Goal: Task Accomplishment & Management: Manage account settings

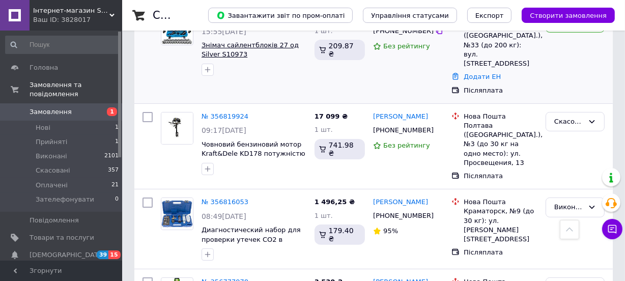
scroll to position [92, 0]
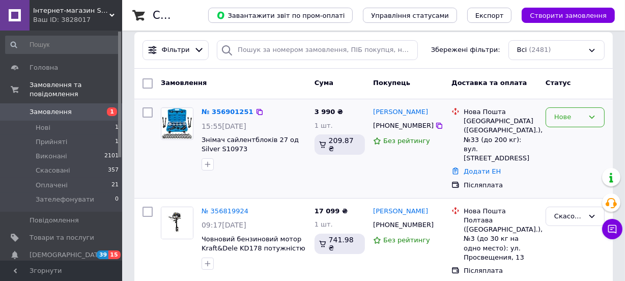
click at [549, 113] on div "Нове" at bounding box center [574, 117] width 59 height 20
click at [566, 132] on li "Прийнято" at bounding box center [575, 138] width 58 height 19
drag, startPoint x: 246, startPoint y: 151, endPoint x: 218, endPoint y: 152, distance: 28.0
click at [218, 152] on span "Съемник сайлентблоков 27 ед. Silver S10973" at bounding box center [253, 144] width 105 height 19
copy span "S10973"
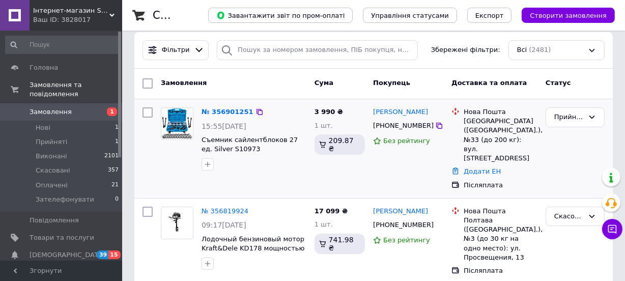
click at [335, 161] on div "3 990 ₴ 1 шт. 209.87 ₴" at bounding box center [339, 148] width 59 height 91
drag, startPoint x: 369, startPoint y: 111, endPoint x: 418, endPoint y: 120, distance: 49.6
click at [418, 120] on div "[PERSON_NAME] [PHONE_NUMBER] Без рейтингу" at bounding box center [408, 148] width 78 height 91
click at [426, 164] on div "[PERSON_NAME] [PHONE_NUMBER] Без рейтингу" at bounding box center [408, 148] width 78 height 91
drag, startPoint x: 389, startPoint y: 115, endPoint x: 420, endPoint y: 124, distance: 31.9
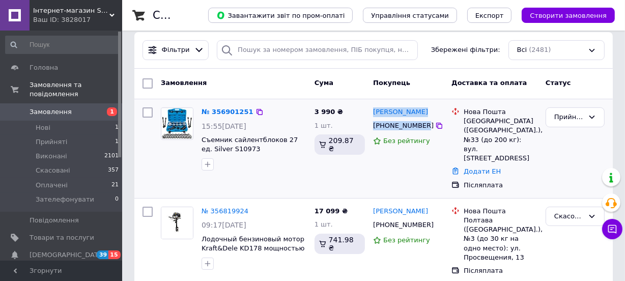
click at [420, 124] on div "[PERSON_NAME] [PHONE_NUMBER] Без рейтингу" at bounding box center [408, 148] width 78 height 91
copy div "[PERSON_NAME] [PHONE_NUMBER]"
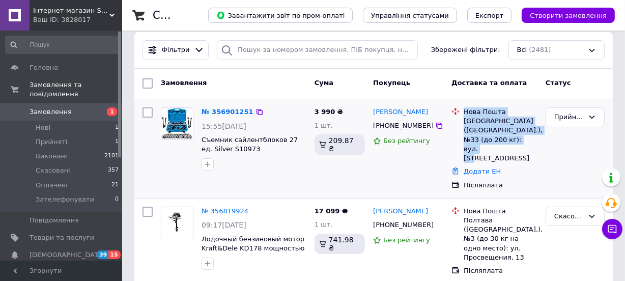
drag, startPoint x: 526, startPoint y: 139, endPoint x: 459, endPoint y: 114, distance: 72.3
click at [459, 114] on div "Нова Пошта Полтава ([GEOGRAPHIC_DATA].), №33 (до 200 кг): вул. [STREET_ADDRESS]" at bounding box center [494, 134] width 90 height 55
copy div "Нова Пошта Полтава ([GEOGRAPHIC_DATA].), №33 (до 200 кг): вул. [STREET_ADDRESS]"
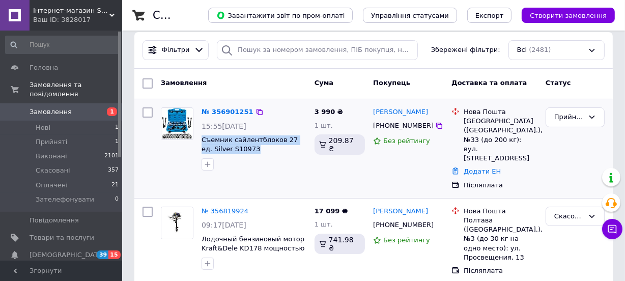
drag, startPoint x: 198, startPoint y: 137, endPoint x: 243, endPoint y: 149, distance: 45.6
click at [243, 149] on div "№ 356901251 15:55[DATE] Съемник сайлентблоков 27 ед. Silver S10973" at bounding box center [253, 138] width 113 height 71
copy span "Съемник сайлентблоков 27 ед. Silver S10973"
click at [562, 121] on div "Прийнято" at bounding box center [569, 117] width 30 height 11
click at [565, 139] on li "Виконано" at bounding box center [575, 138] width 58 height 19
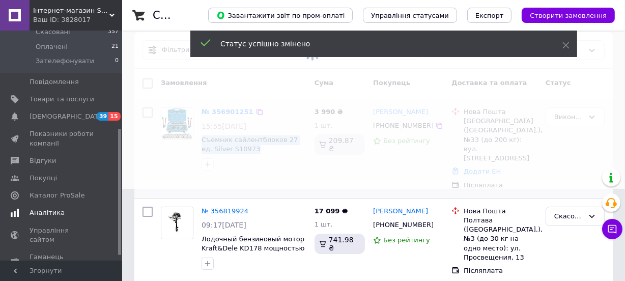
scroll to position [186, 0]
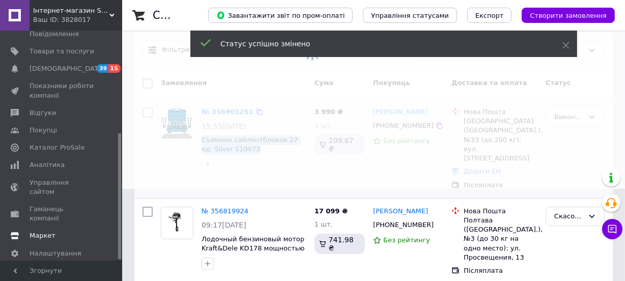
click at [52, 227] on link "Маркет" at bounding box center [62, 235] width 125 height 17
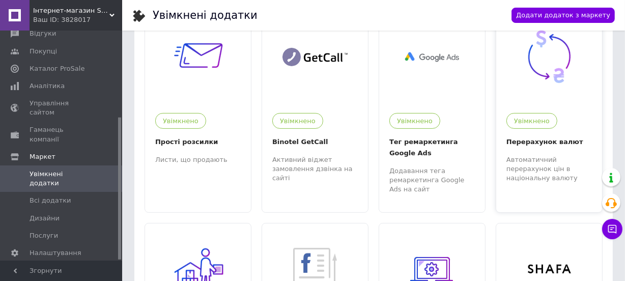
scroll to position [138, 0]
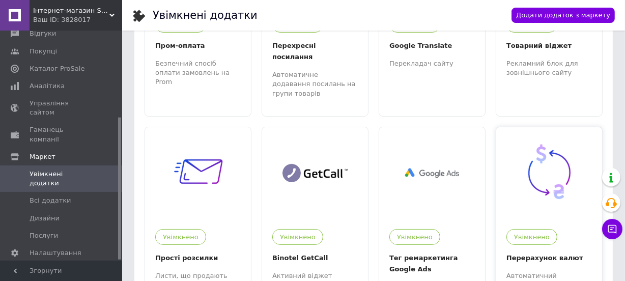
click at [552, 141] on img at bounding box center [549, 172] width 63 height 63
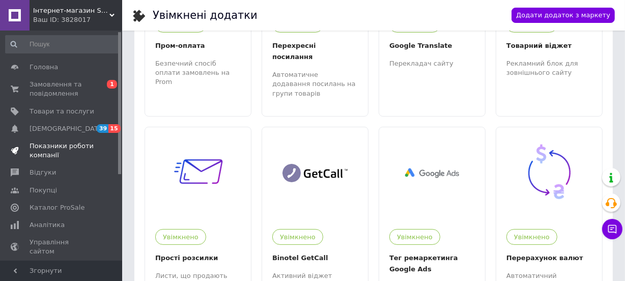
scroll to position [0, 0]
click at [60, 87] on span "Замовлення та повідомлення" at bounding box center [62, 89] width 65 height 18
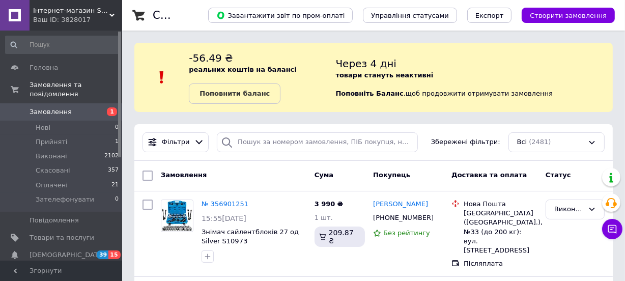
click at [45, 107] on span "Замовлення" at bounding box center [51, 111] width 42 height 9
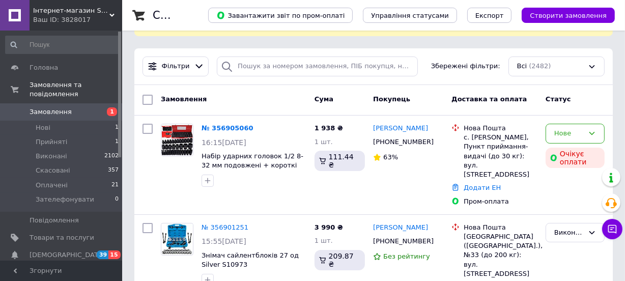
scroll to position [138, 0]
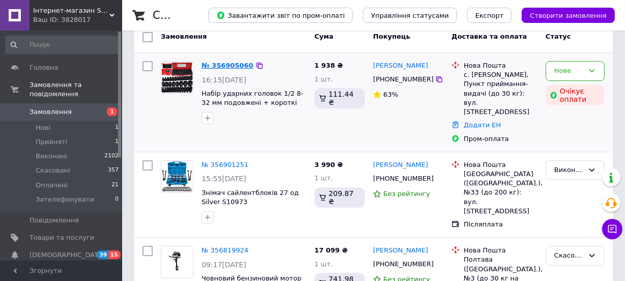
click at [228, 64] on link "№ 356905060" at bounding box center [227, 66] width 52 height 8
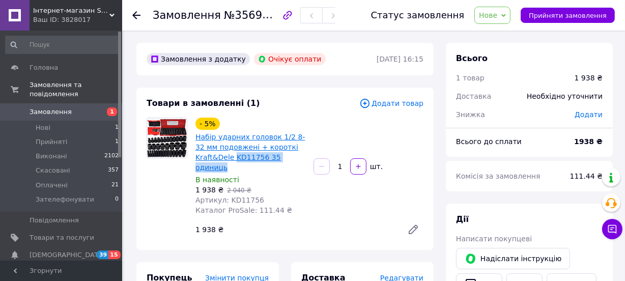
drag, startPoint x: 299, startPoint y: 160, endPoint x: 233, endPoint y: 160, distance: 66.1
click at [233, 160] on span "Набір ударних головок 1/2 8-32 мм подовжені + короткі Kraft&Dele KD11756 35 оди…" at bounding box center [250, 152] width 110 height 41
copy link "KD11756 35 одиниць"
click at [330, 188] on div "- 5% Набір ударних головок 1/2 8-32 мм подовжені + короткі Kraft&Dele KD11756 3…" at bounding box center [309, 178] width 236 height 126
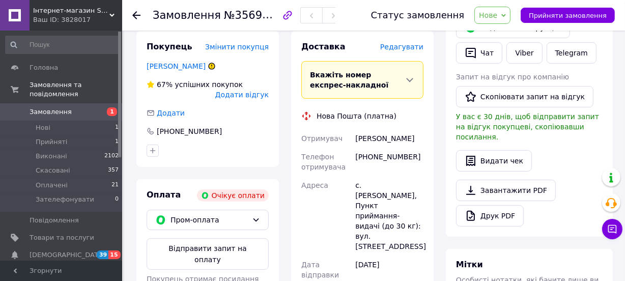
scroll to position [416, 0]
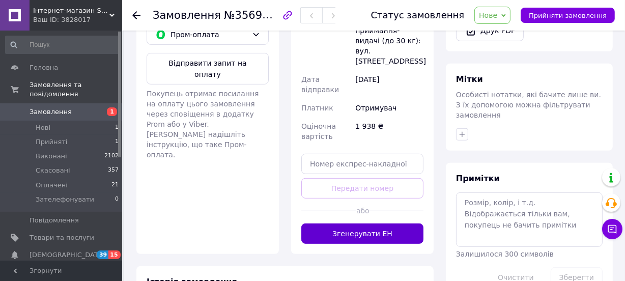
click at [368, 223] on button "Згенерувати ЕН" at bounding box center [362, 233] width 122 height 20
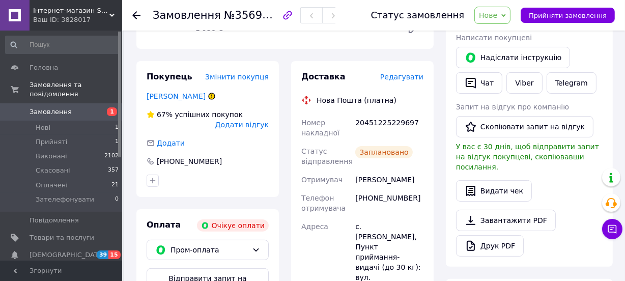
scroll to position [185, 0]
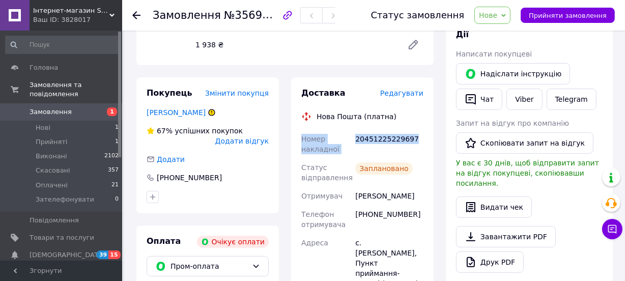
drag, startPoint x: 417, startPoint y: 127, endPoint x: 293, endPoint y: 127, distance: 124.1
click at [293, 127] on div "Доставка Редагувати Нова Пошта (платна) Номер накладної 20451225229697 Статус в…" at bounding box center [362, 266] width 142 height 378
copy div "Номер накладної 20451225229697"
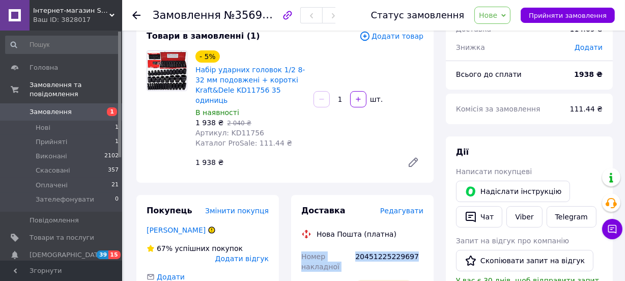
scroll to position [0, 0]
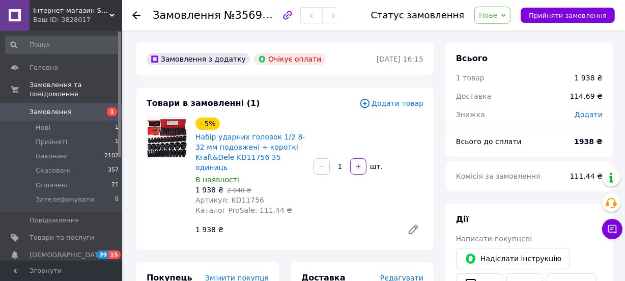
click at [70, 107] on span "Замовлення" at bounding box center [62, 111] width 65 height 9
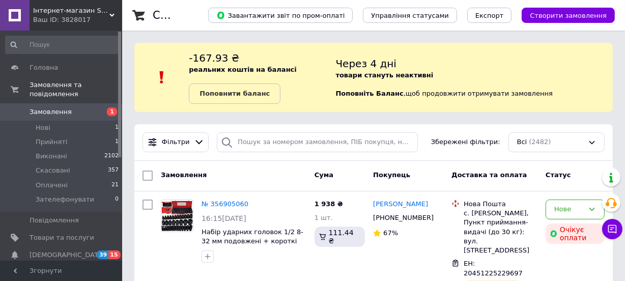
scroll to position [92, 0]
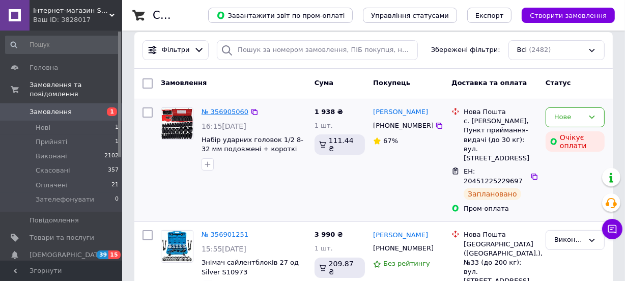
click at [210, 109] on link "№ 356905060" at bounding box center [224, 112] width 47 height 8
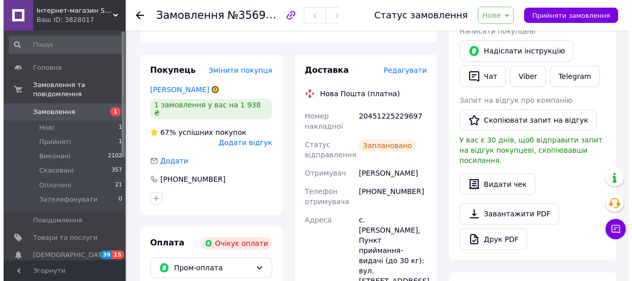
scroll to position [185, 0]
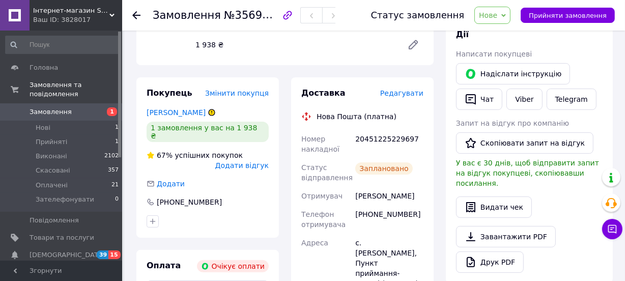
click at [408, 89] on span "Редагувати" at bounding box center [401, 93] width 43 height 8
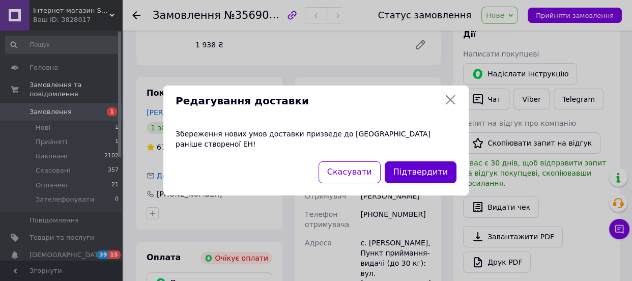
click at [432, 168] on button "Підтвердити" at bounding box center [421, 172] width 72 height 22
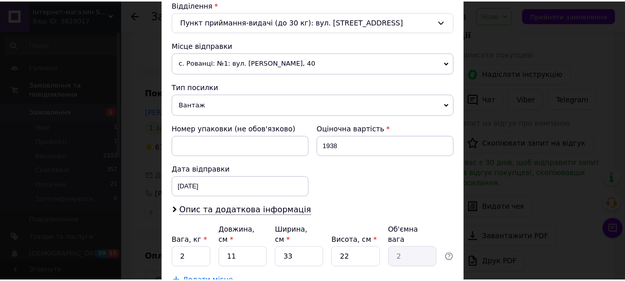
scroll to position [393, 0]
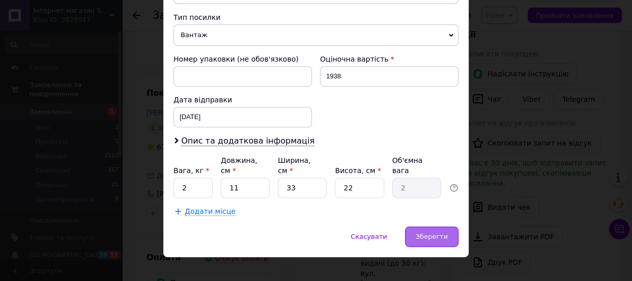
click at [425, 232] on span "Зберегти" at bounding box center [432, 236] width 32 height 8
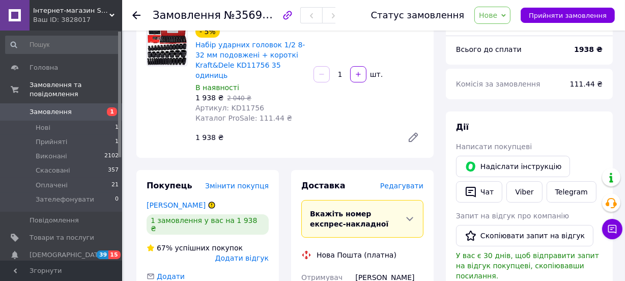
scroll to position [46, 0]
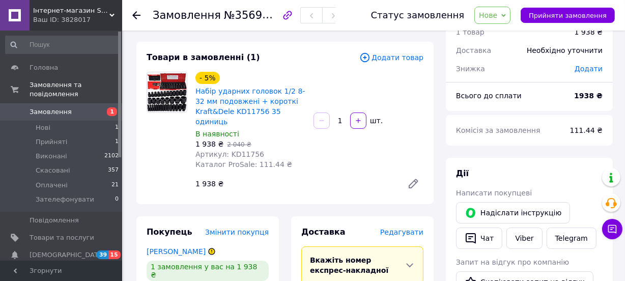
click at [56, 107] on span "Замовлення" at bounding box center [51, 111] width 42 height 9
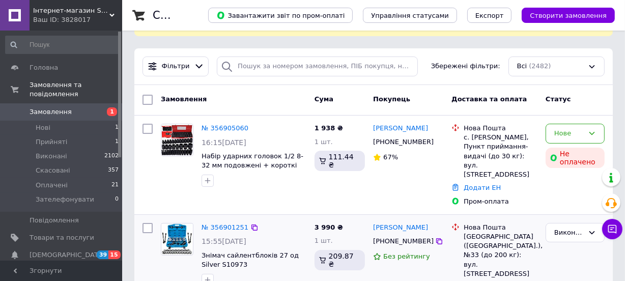
scroll to position [92, 0]
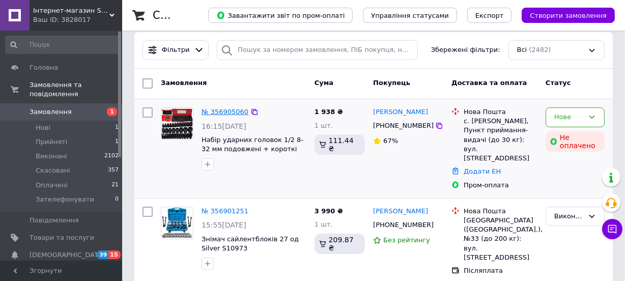
click at [213, 112] on link "№ 356905060" at bounding box center [224, 112] width 47 height 8
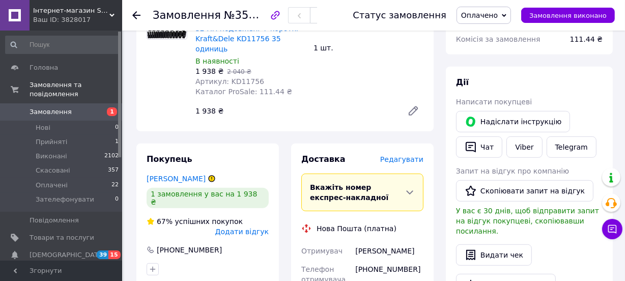
scroll to position [509, 0]
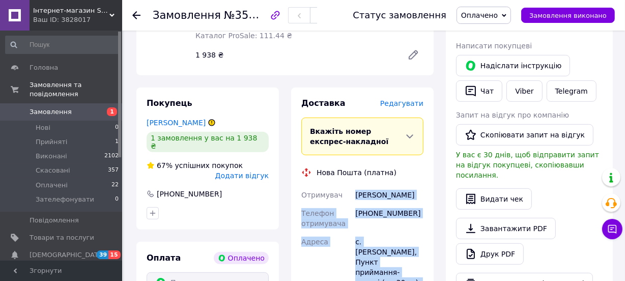
drag, startPoint x: 353, startPoint y: 152, endPoint x: 407, endPoint y: 229, distance: 94.6
click at [407, 229] on div "Отримувач [PERSON_NAME] Телефон отримувача [PHONE_NUMBER] Адреса с. [PERSON_NAM…" at bounding box center [362, 286] width 126 height 201
copy div "[PERSON_NAME] Телефон отримувача [PHONE_NUMBER] Адреса [PERSON_NAME]. [PERSON_N…"
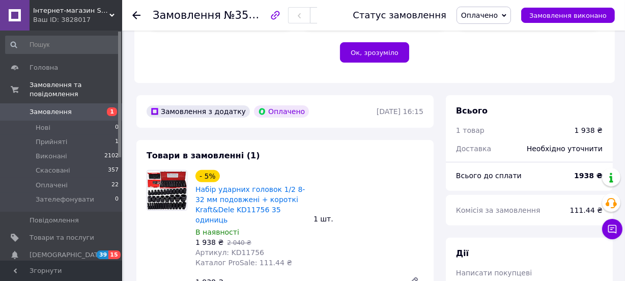
scroll to position [277, 0]
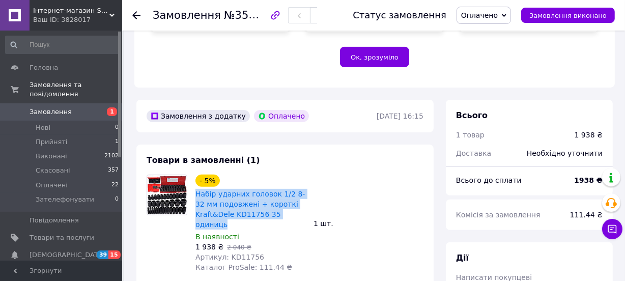
drag, startPoint x: 193, startPoint y: 162, endPoint x: 303, endPoint y: 183, distance: 111.9
click at [303, 183] on div "- 5% Набір ударних головок 1/2 8-32 мм подовжені + короткі Kraft&Dele KD11756 3…" at bounding box center [250, 223] width 118 height 102
copy link "Набір ударних головок 1/2 8-32 мм подовжені + короткі Kraft&Dele KD11756 35 оди…"
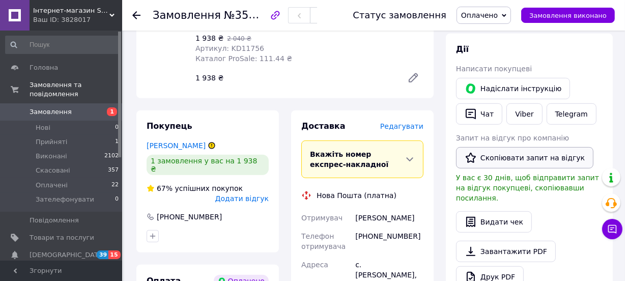
scroll to position [554, 0]
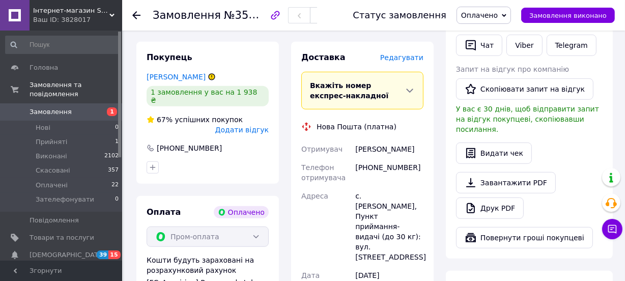
click at [46, 103] on link "Замовлення 1" at bounding box center [62, 111] width 125 height 17
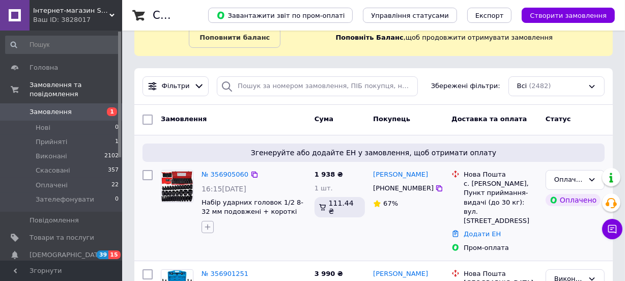
scroll to position [138, 0]
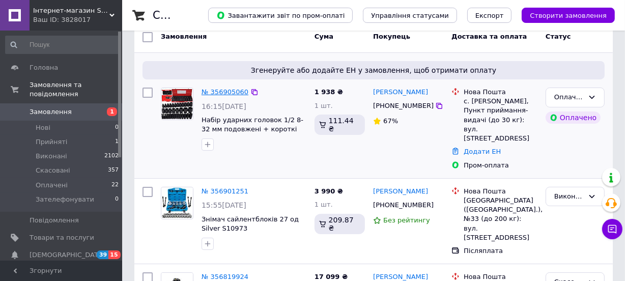
click at [216, 91] on link "№ 356905060" at bounding box center [224, 92] width 47 height 8
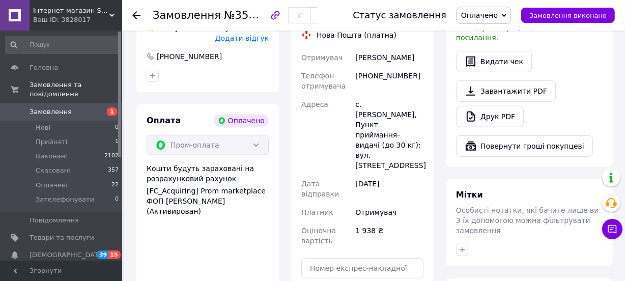
scroll to position [786, 0]
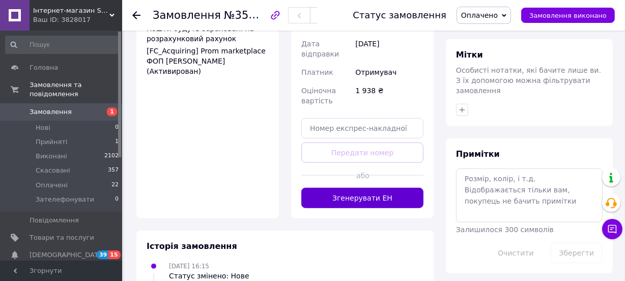
click at [352, 188] on button "Згенерувати ЕН" at bounding box center [362, 198] width 122 height 20
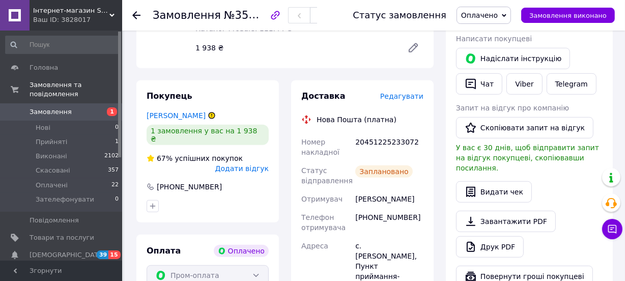
scroll to position [509, 0]
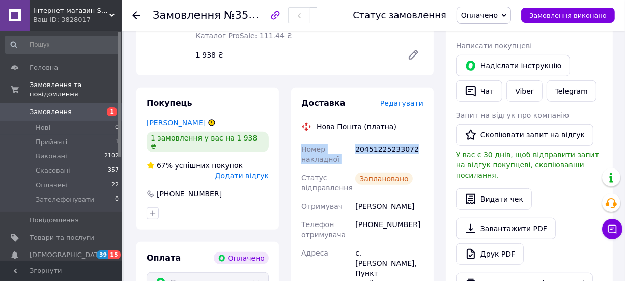
drag, startPoint x: 412, startPoint y: 107, endPoint x: 295, endPoint y: 110, distance: 117.0
click at [295, 110] on div "Доставка Редагувати Нова Пошта (платна) Номер накладної 20451225233072 Статус в…" at bounding box center [362, 276] width 142 height 378
copy div "Номер накладної 20451225233072"
click at [55, 107] on span "Замовлення" at bounding box center [51, 111] width 42 height 9
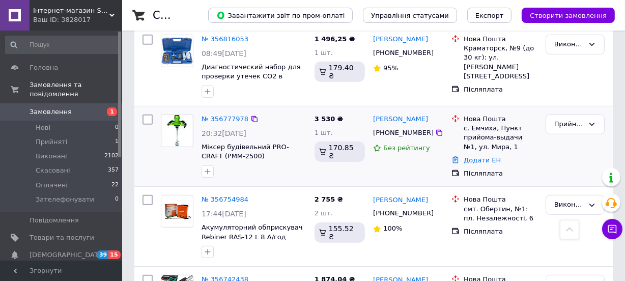
scroll to position [509, 0]
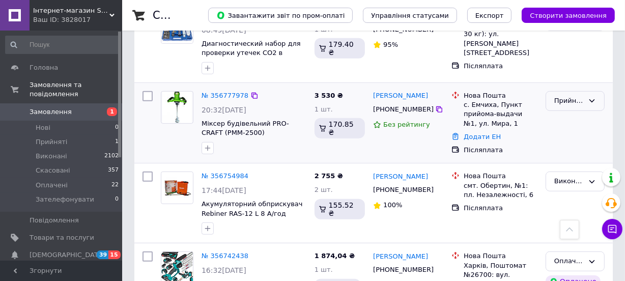
click at [595, 97] on icon at bounding box center [592, 101] width 8 height 8
click at [570, 131] on li "Скасовано" at bounding box center [575, 140] width 58 height 19
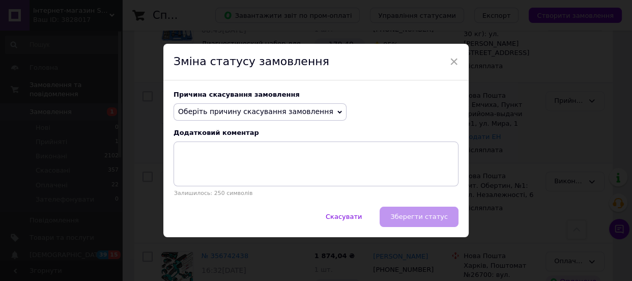
click at [274, 111] on span "Оберіть причину скасування замовлення" at bounding box center [255, 111] width 155 height 8
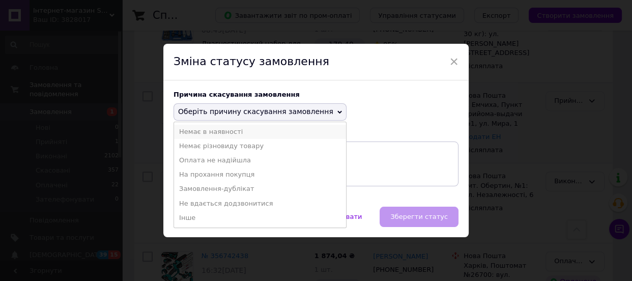
click at [219, 135] on li "Немає в наявності" at bounding box center [260, 132] width 172 height 14
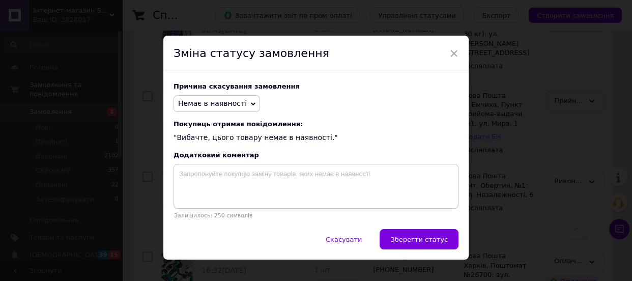
click at [432, 247] on button "Зберегти статус" at bounding box center [418, 239] width 79 height 20
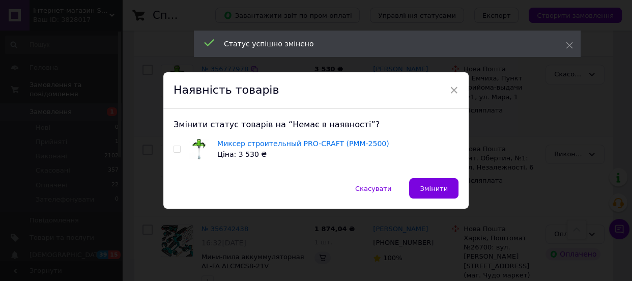
click at [174, 148] on input "checkbox" at bounding box center [176, 149] width 7 height 7
checkbox input "true"
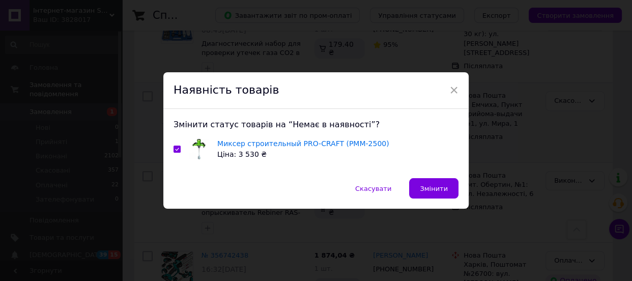
click at [447, 192] on button "Змінити" at bounding box center [433, 188] width 49 height 20
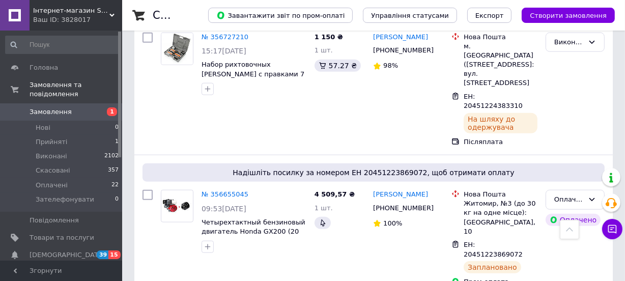
scroll to position [971, 0]
click at [534, 246] on icon at bounding box center [534, 250] width 8 height 8
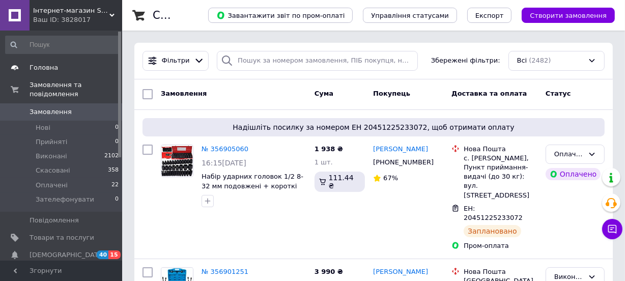
click at [56, 71] on span "Головна" at bounding box center [62, 67] width 65 height 9
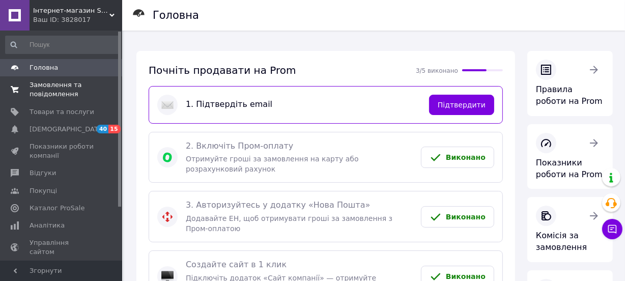
click at [60, 85] on span "Замовлення та повідомлення" at bounding box center [62, 89] width 65 height 18
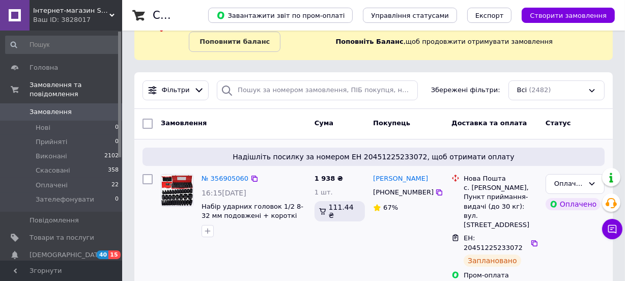
scroll to position [185, 0]
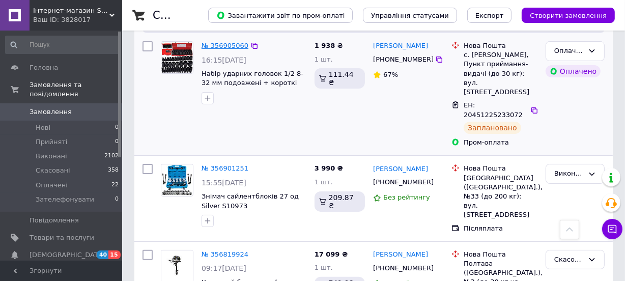
click at [225, 42] on link "№ 356905060" at bounding box center [224, 46] width 47 height 8
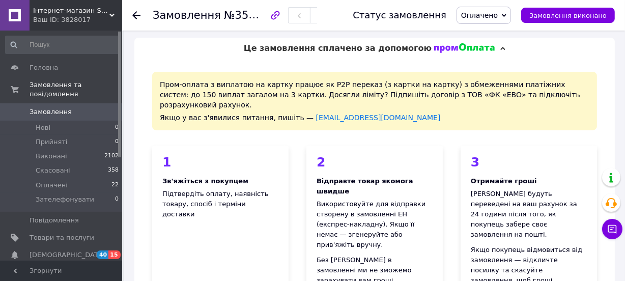
scroll to position [277, 0]
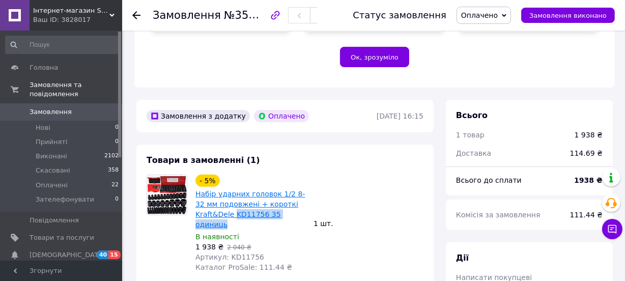
drag, startPoint x: 300, startPoint y: 183, endPoint x: 232, endPoint y: 183, distance: 68.2
click at [232, 189] on span "Набір ударних головок 1/2 8-32 мм подовжені + короткі Kraft&Dele KD11756 35 оди…" at bounding box center [250, 209] width 110 height 41
copy link "KD11756 35 одиниць"
click at [40, 229] on link "Товари та послуги" at bounding box center [62, 237] width 125 height 17
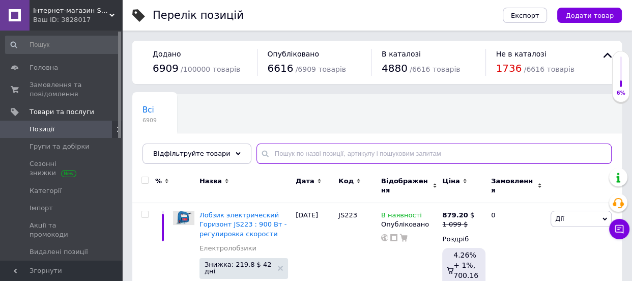
click at [344, 159] on input "text" at bounding box center [433, 153] width 355 height 20
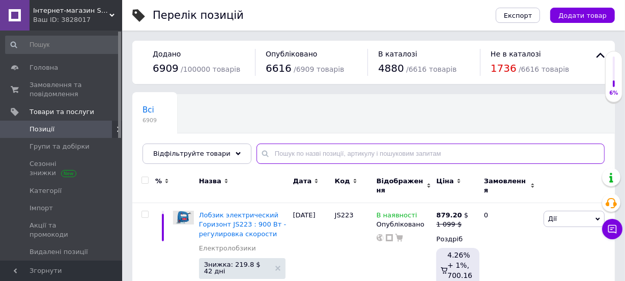
paste input "KD11756 35 одиниць"
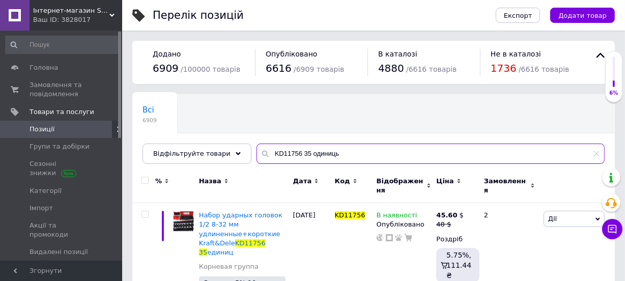
click at [289, 154] on input "KD11756 35 одиниць" at bounding box center [430, 153] width 348 height 20
drag, startPoint x: 301, startPoint y: 154, endPoint x: 446, endPoint y: 167, distance: 146.1
click at [443, 164] on div "Всі 6909 Ok Відфільтровано... Зберегти Нічого не знайдено Можливо, помилка у сл…" at bounding box center [373, 129] width 482 height 70
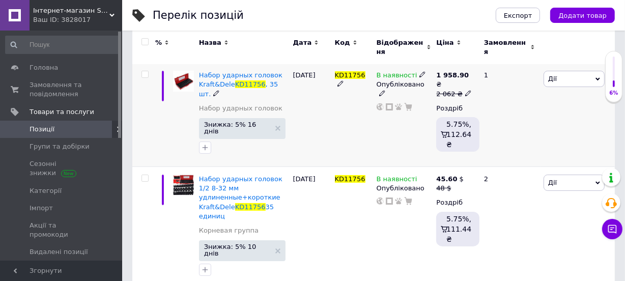
scroll to position [140, 0]
type input "KD11756"
click at [465, 90] on use at bounding box center [468, 93] width 6 height 6
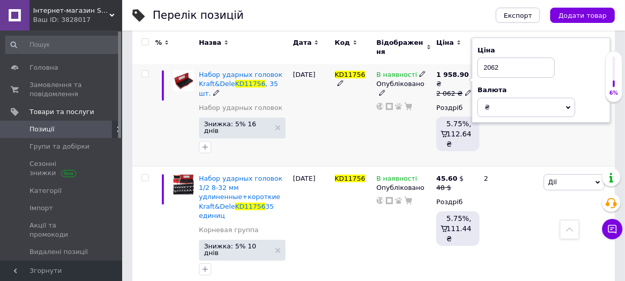
click at [504, 57] on input "2062" at bounding box center [515, 67] width 77 height 20
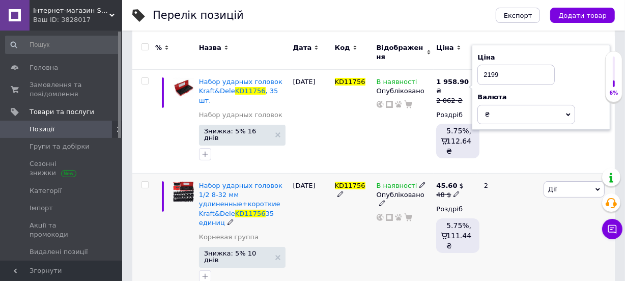
type input "2199"
click at [503, 186] on div "2" at bounding box center [509, 234] width 63 height 122
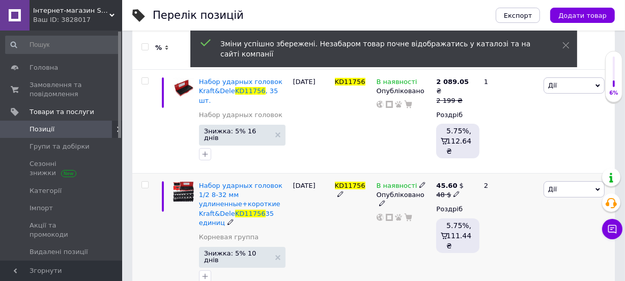
click at [457, 190] on span at bounding box center [456, 193] width 7 height 7
click at [487, 168] on input "48" at bounding box center [505, 178] width 77 height 20
type input "50"
click at [376, 235] on div "В наявності Опубліковано" at bounding box center [404, 234] width 60 height 122
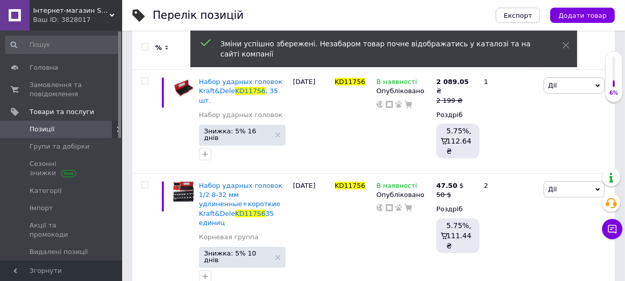
click at [78, 16] on div "Ваш ID: 3828017" at bounding box center [77, 19] width 89 height 9
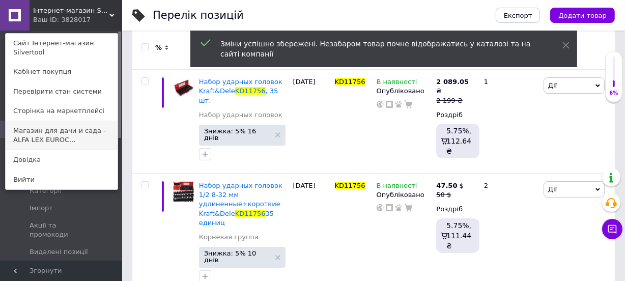
click at [60, 124] on link "Магазин для дачи и сада - ALFA LEX EUROC..." at bounding box center [62, 135] width 112 height 28
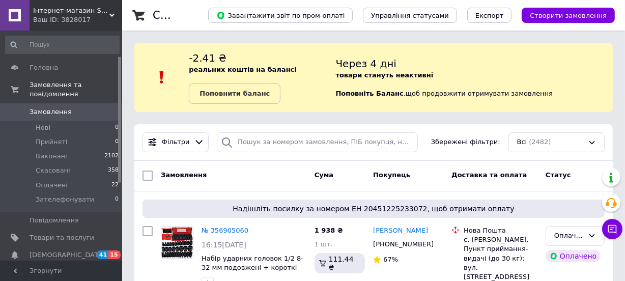
scroll to position [46, 0]
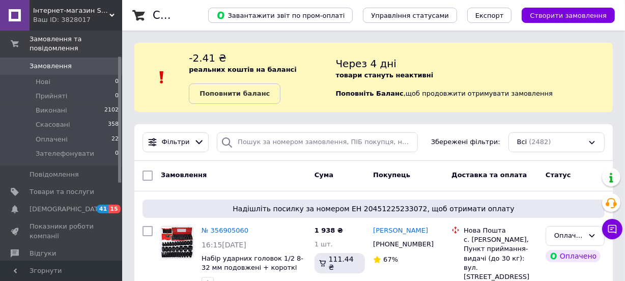
click at [45, 62] on span "Замовлення" at bounding box center [51, 66] width 42 height 9
click at [79, 12] on span "Інтернет-магазин Silvertool" at bounding box center [71, 10] width 76 height 9
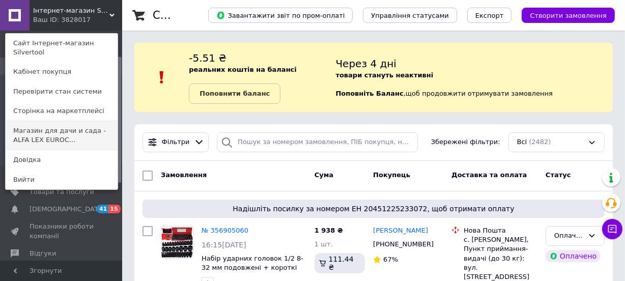
click at [99, 122] on link "Магазин для дачи и сада - ALFA LEX EUROC..." at bounding box center [62, 135] width 112 height 28
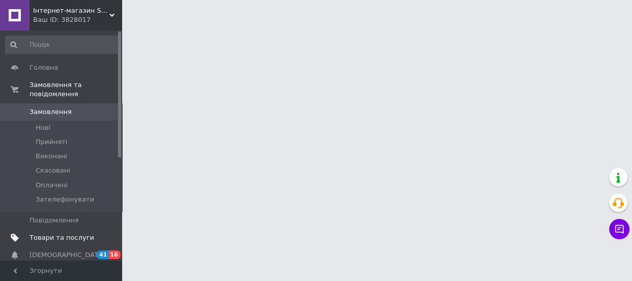
click at [66, 233] on span "Товари та послуги" at bounding box center [62, 237] width 65 height 9
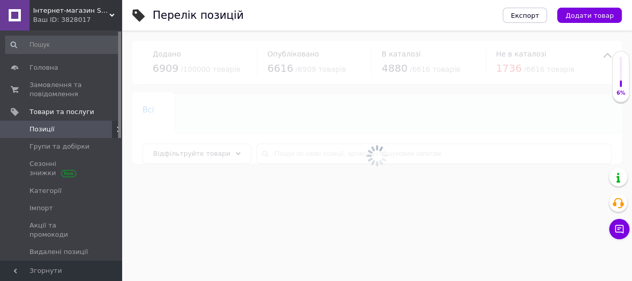
click at [332, 151] on div at bounding box center [377, 156] width 510 height 250
click at [332, 151] on input "text" at bounding box center [433, 153] width 355 height 20
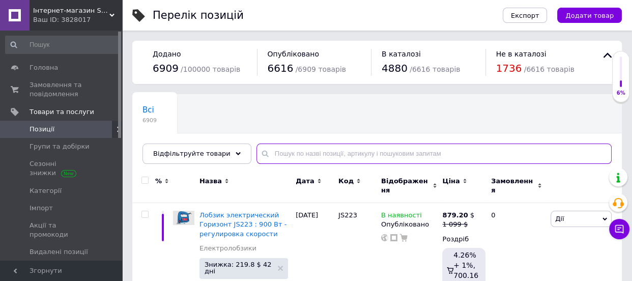
click at [337, 149] on input "text" at bounding box center [433, 153] width 355 height 20
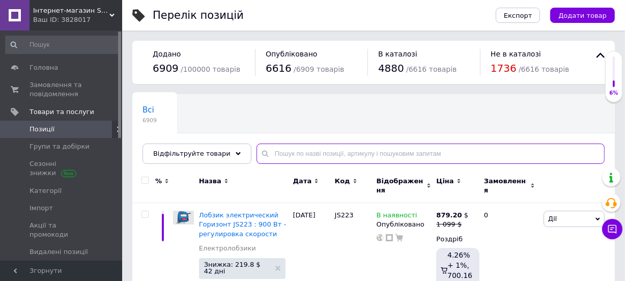
paste input "kd5157"
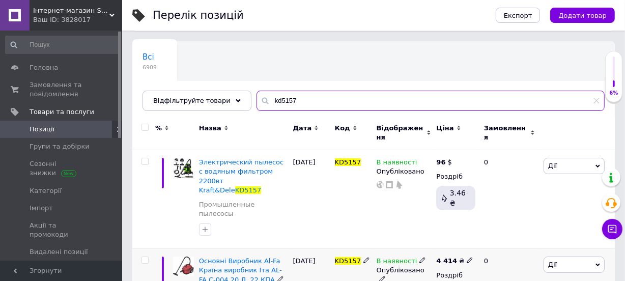
scroll to position [46, 0]
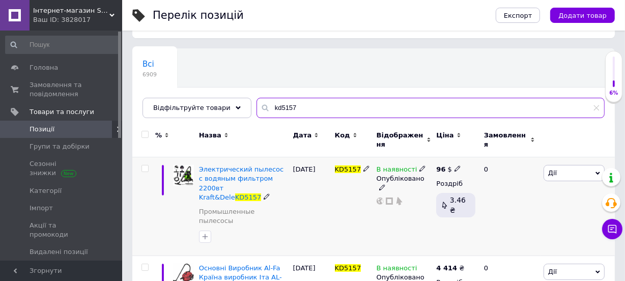
type input "kd5157"
click at [456, 166] on use at bounding box center [457, 169] width 6 height 6
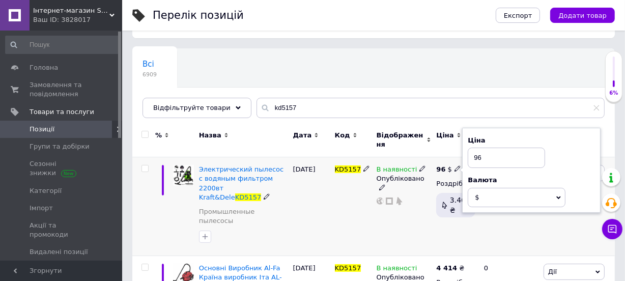
click at [492, 150] on input "96" at bounding box center [505, 158] width 77 height 20
type input "98"
